Goal: Information Seeking & Learning: Understand process/instructions

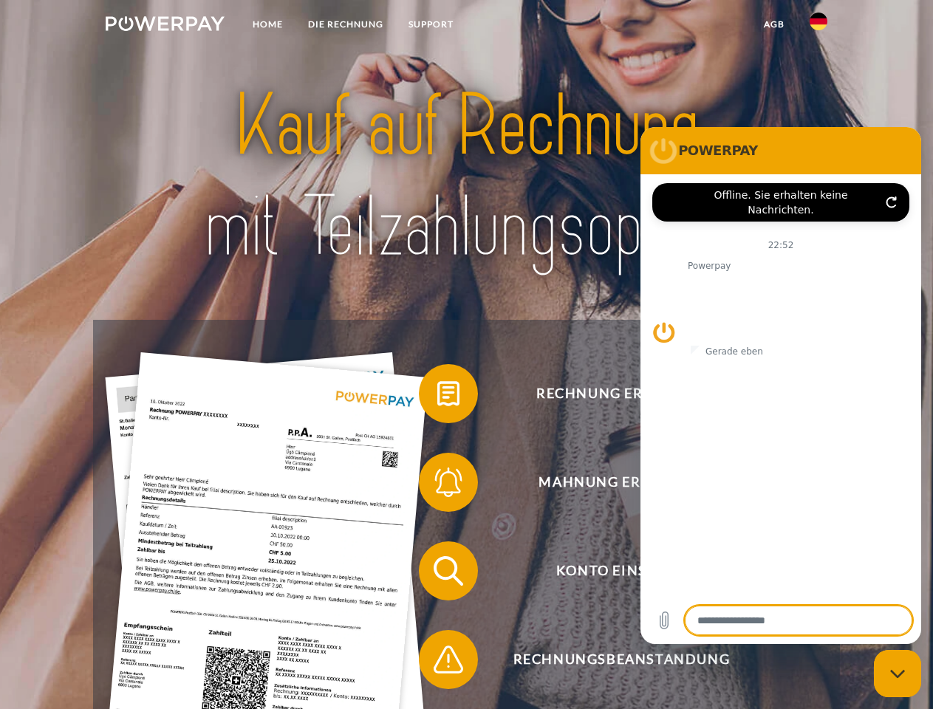
click at [165, 26] on img at bounding box center [165, 23] width 119 height 15
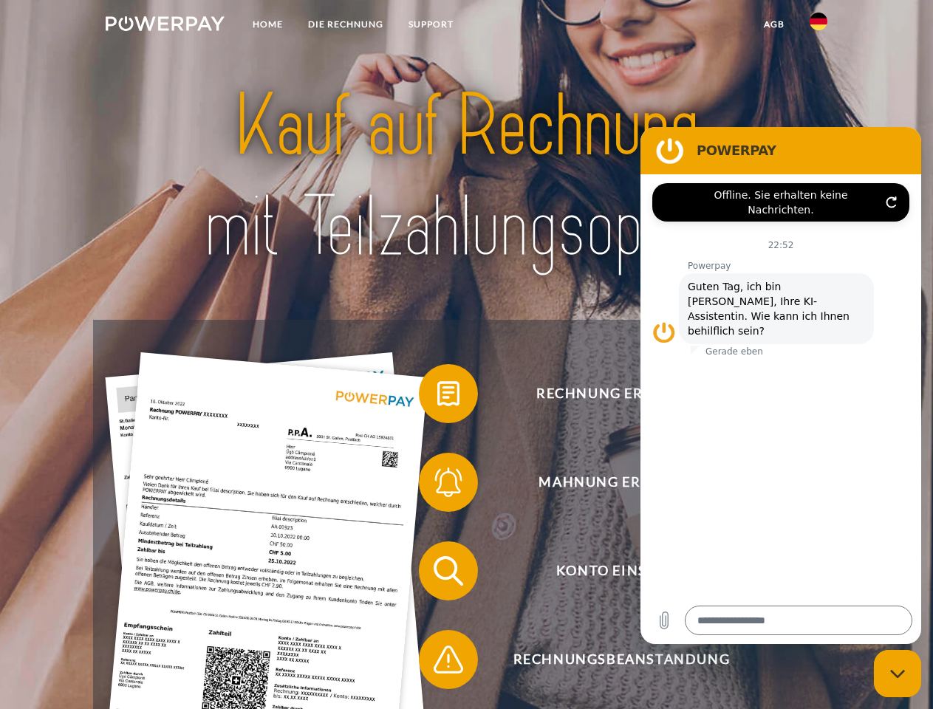
click at [819, 26] on img at bounding box center [819, 22] width 18 height 18
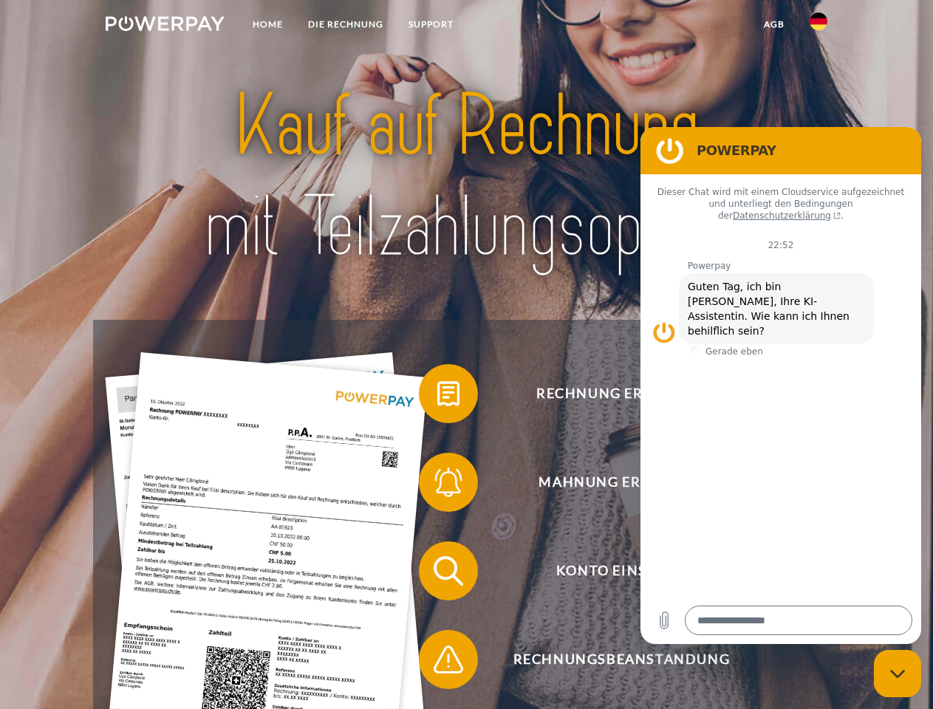
click at [774, 24] on link "agb" at bounding box center [774, 24] width 46 height 27
click at [437, 397] on span at bounding box center [426, 394] width 74 height 74
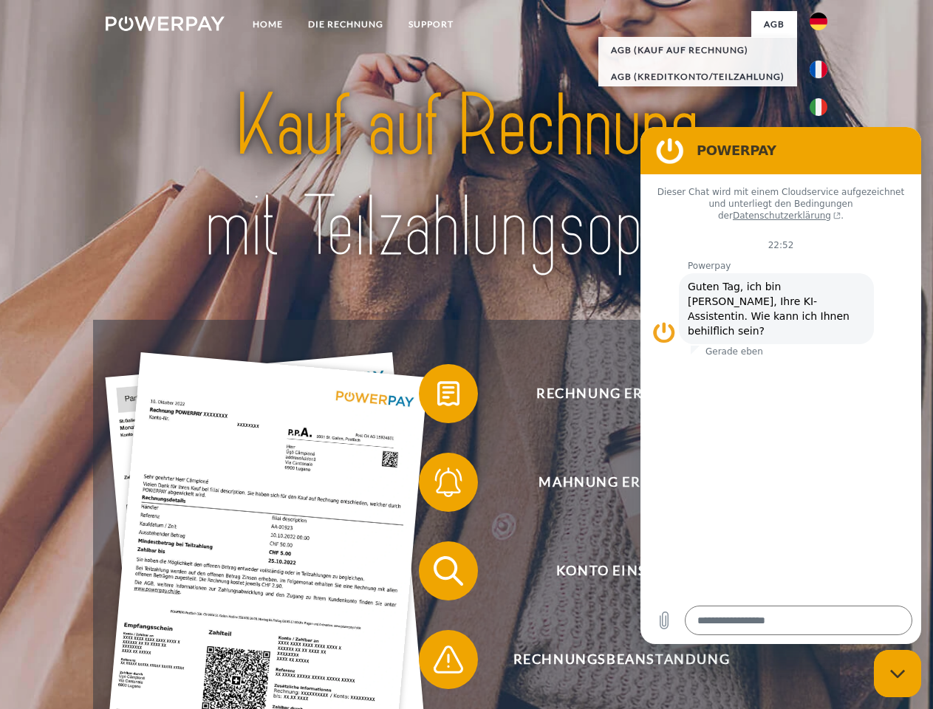
click at [437, 485] on span at bounding box center [426, 483] width 74 height 74
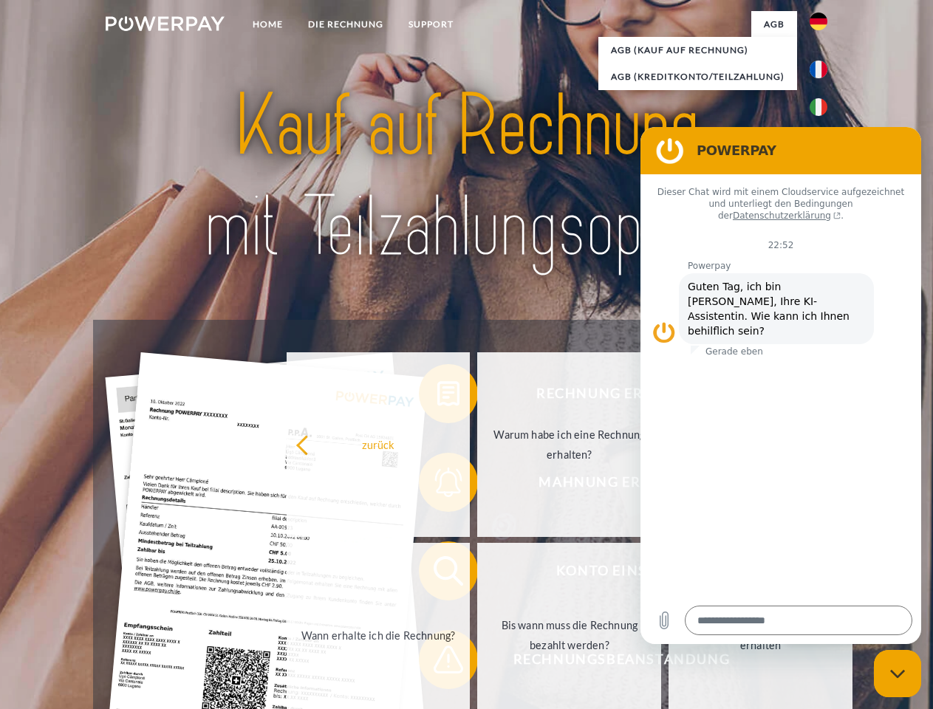
click at [477, 574] on link "Bis wann muss die Rechnung bezahlt werden?" at bounding box center [569, 635] width 184 height 185
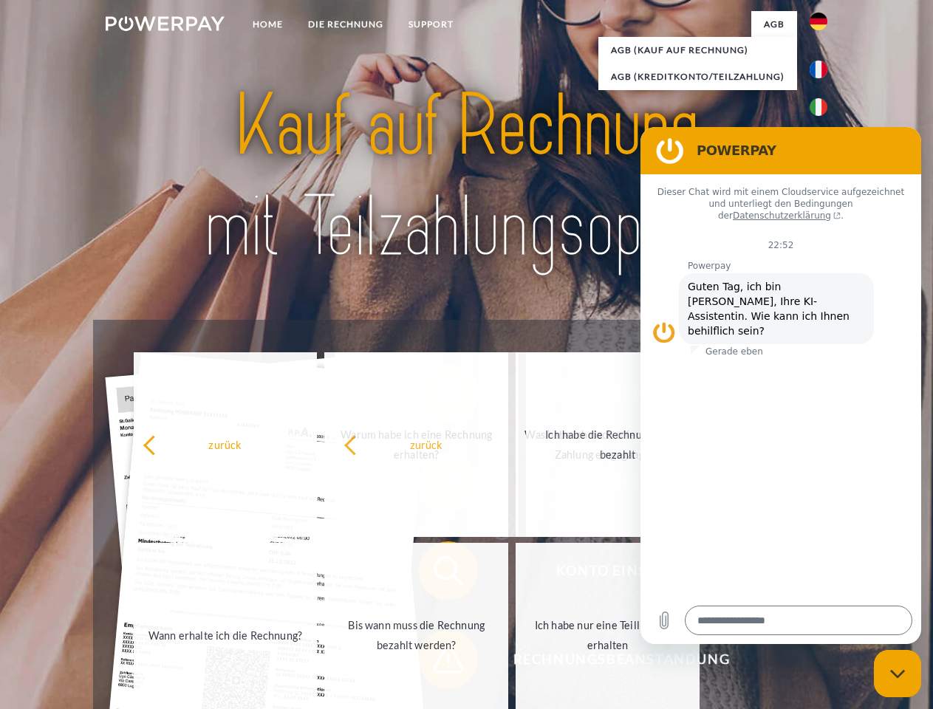
click at [437, 663] on span at bounding box center [426, 660] width 74 height 74
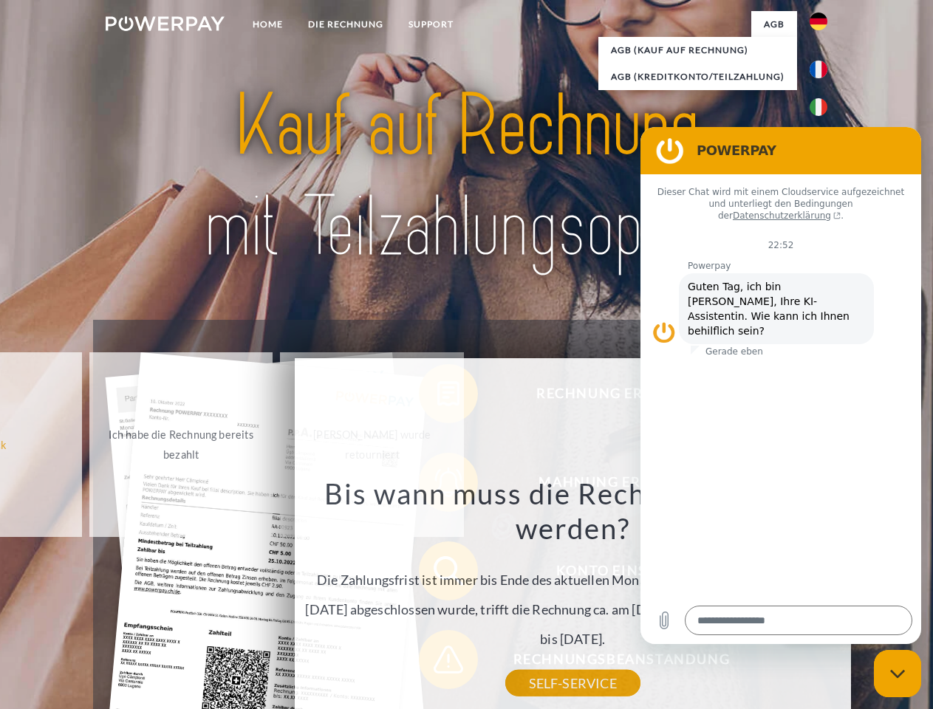
click at [898, 674] on icon "Messaging-Fenster schließen" at bounding box center [898, 674] width 16 height 10
type textarea "*"
